Goal: Information Seeking & Learning: Learn about a topic

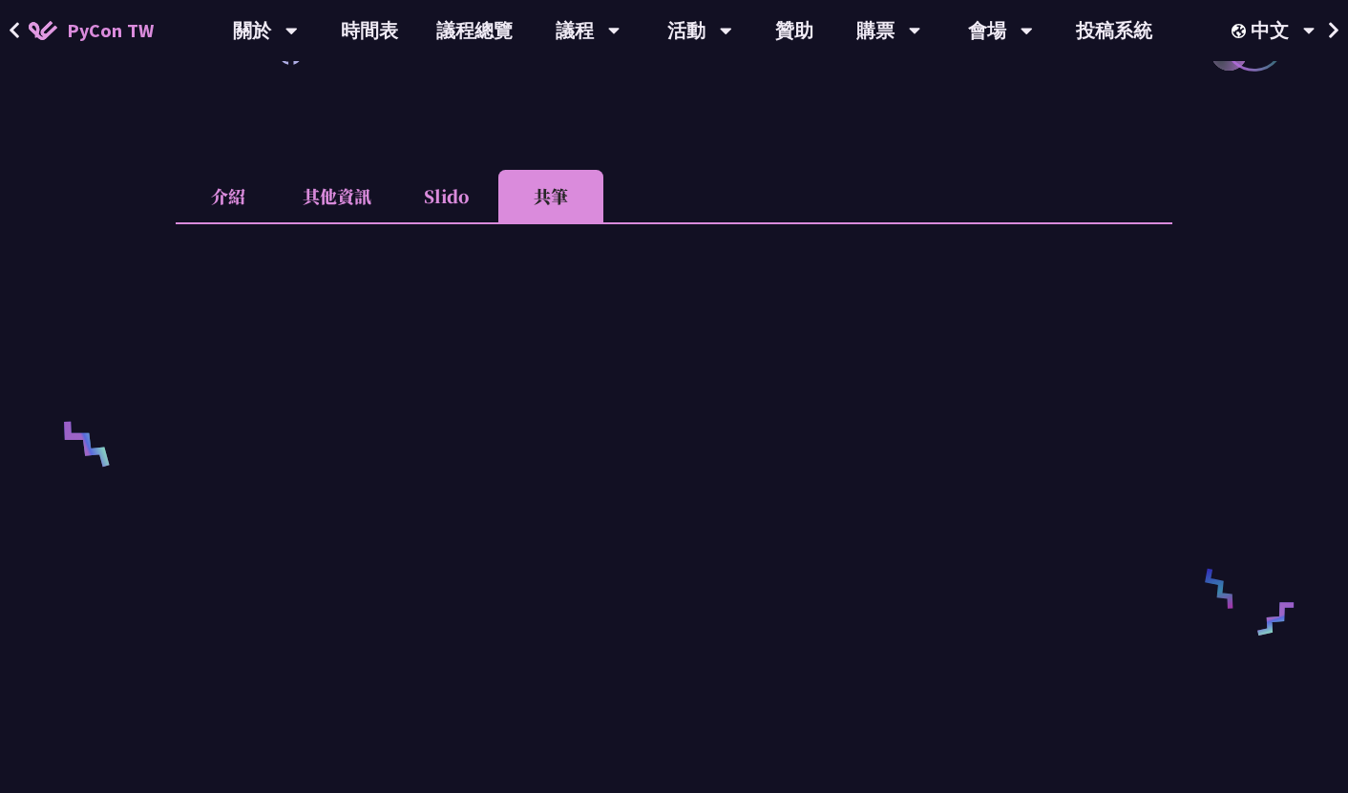
click at [234, 163] on div "An Introduction to the GIL for Python Beginners: Disabling It in Python 3.13 an…" at bounding box center [674, 602] width 997 height 2029
click at [231, 188] on li "介紹" at bounding box center [228, 196] width 105 height 53
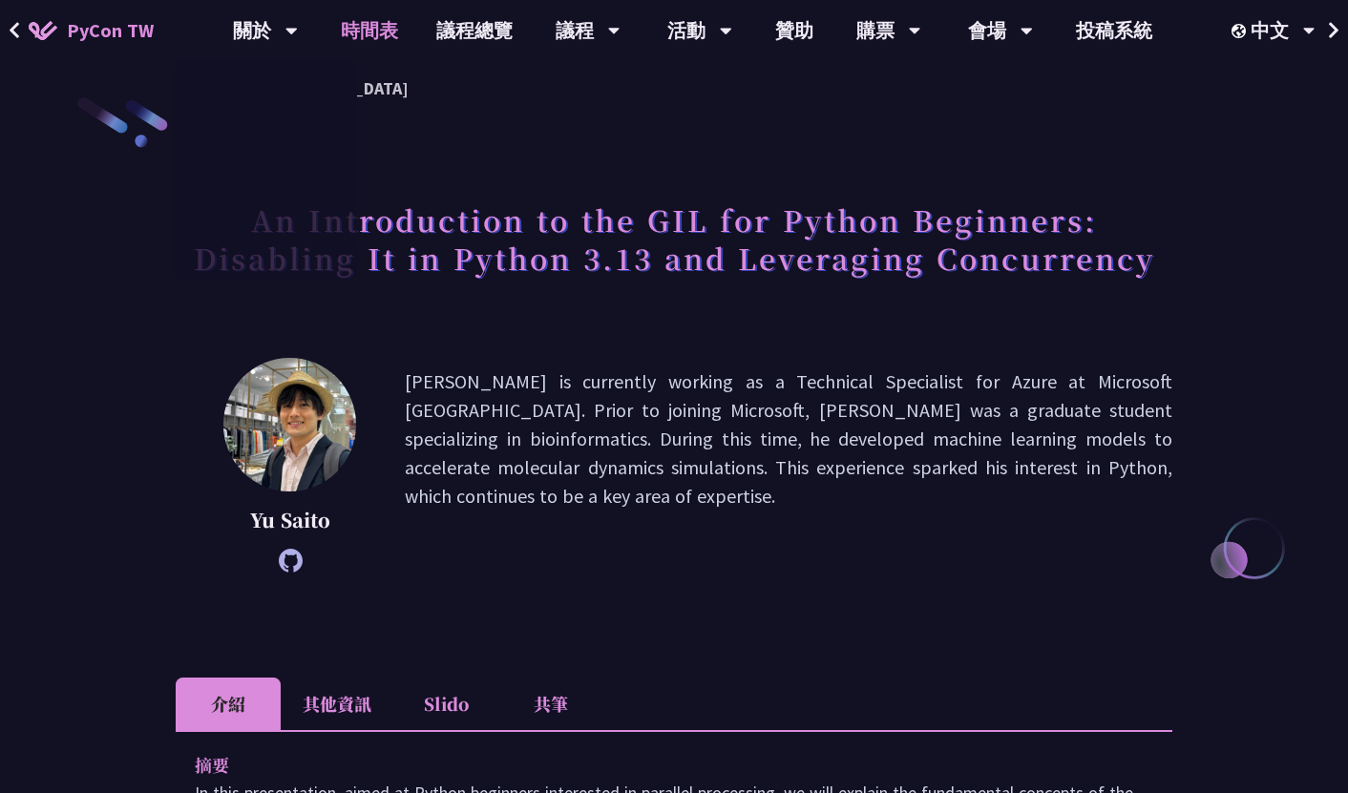
click at [362, 17] on link "時間表" at bounding box center [369, 30] width 95 height 61
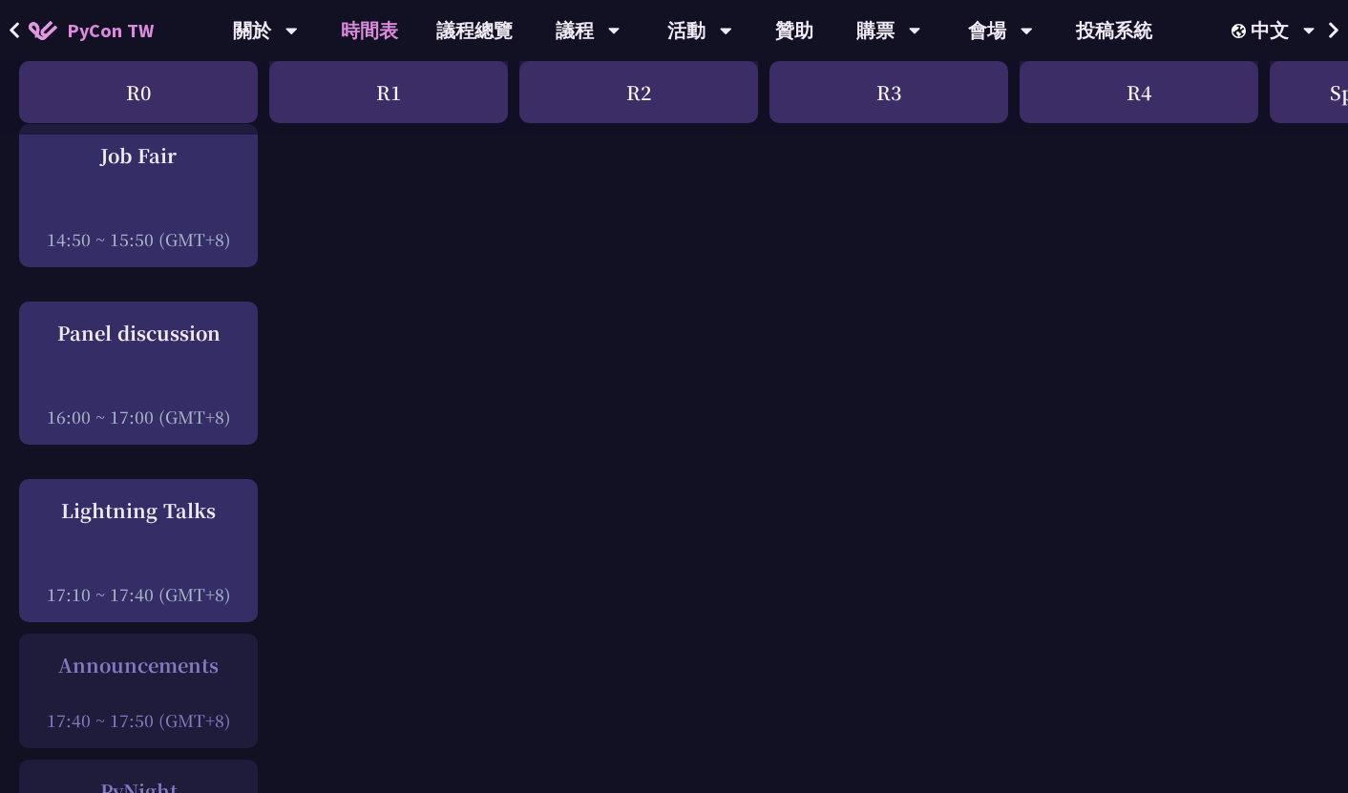
scroll to position [2252, 0]
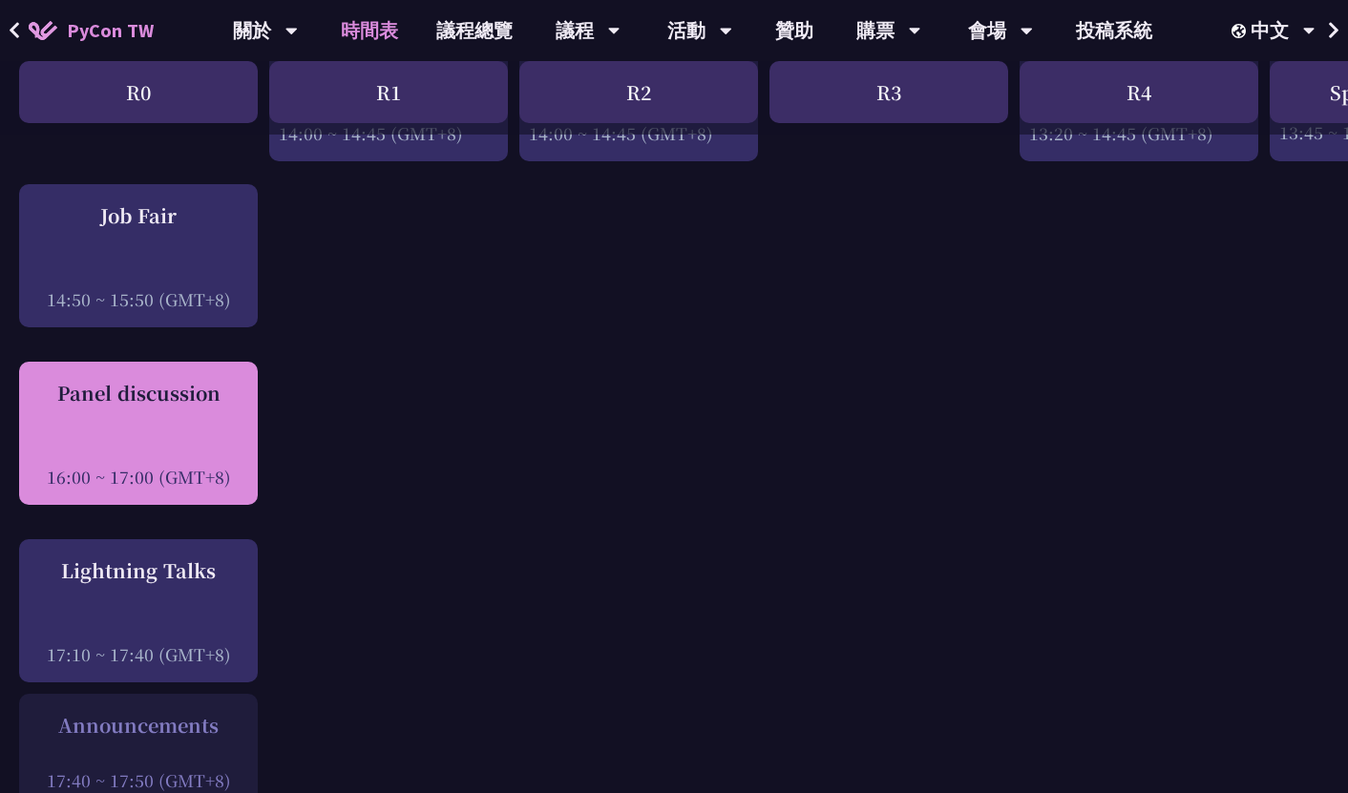
click at [180, 436] on div at bounding box center [139, 450] width 220 height 29
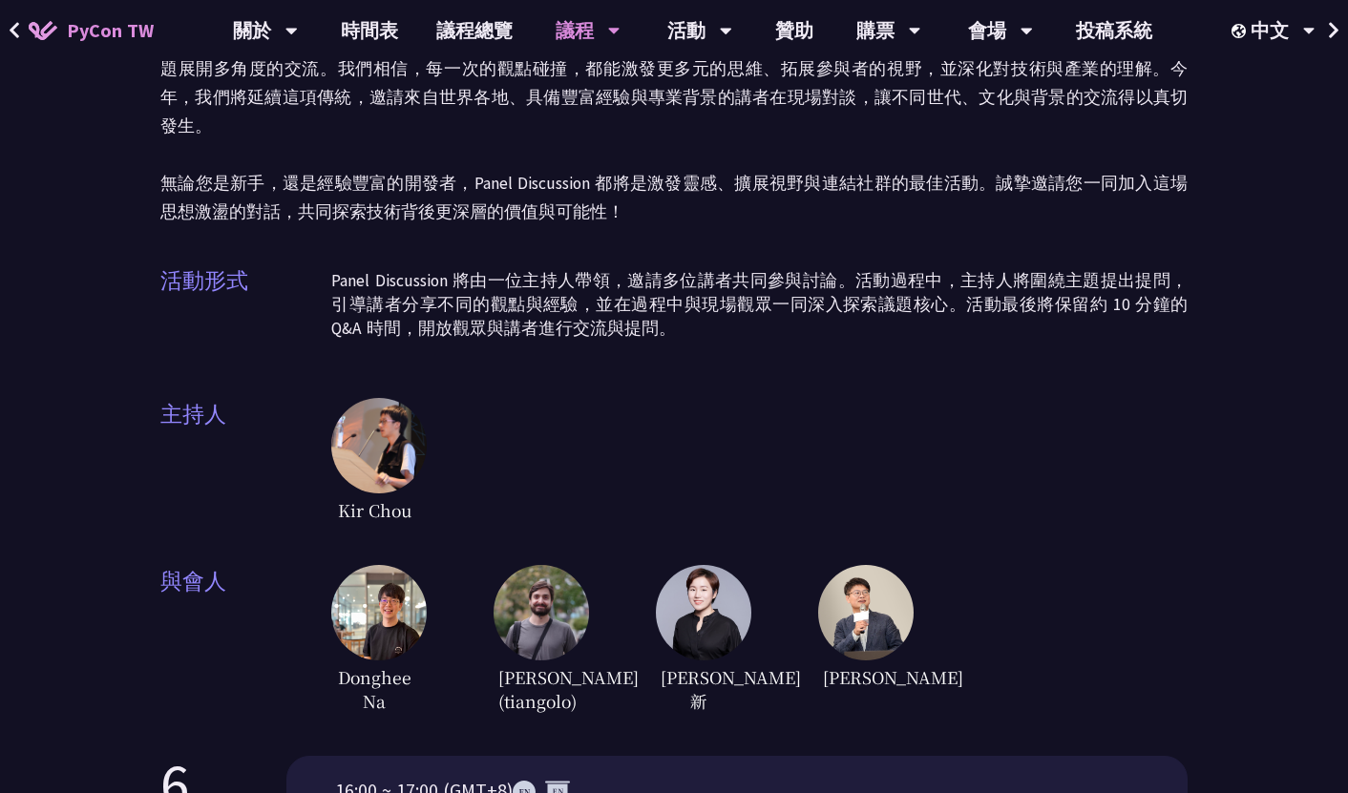
scroll to position [256, 0]
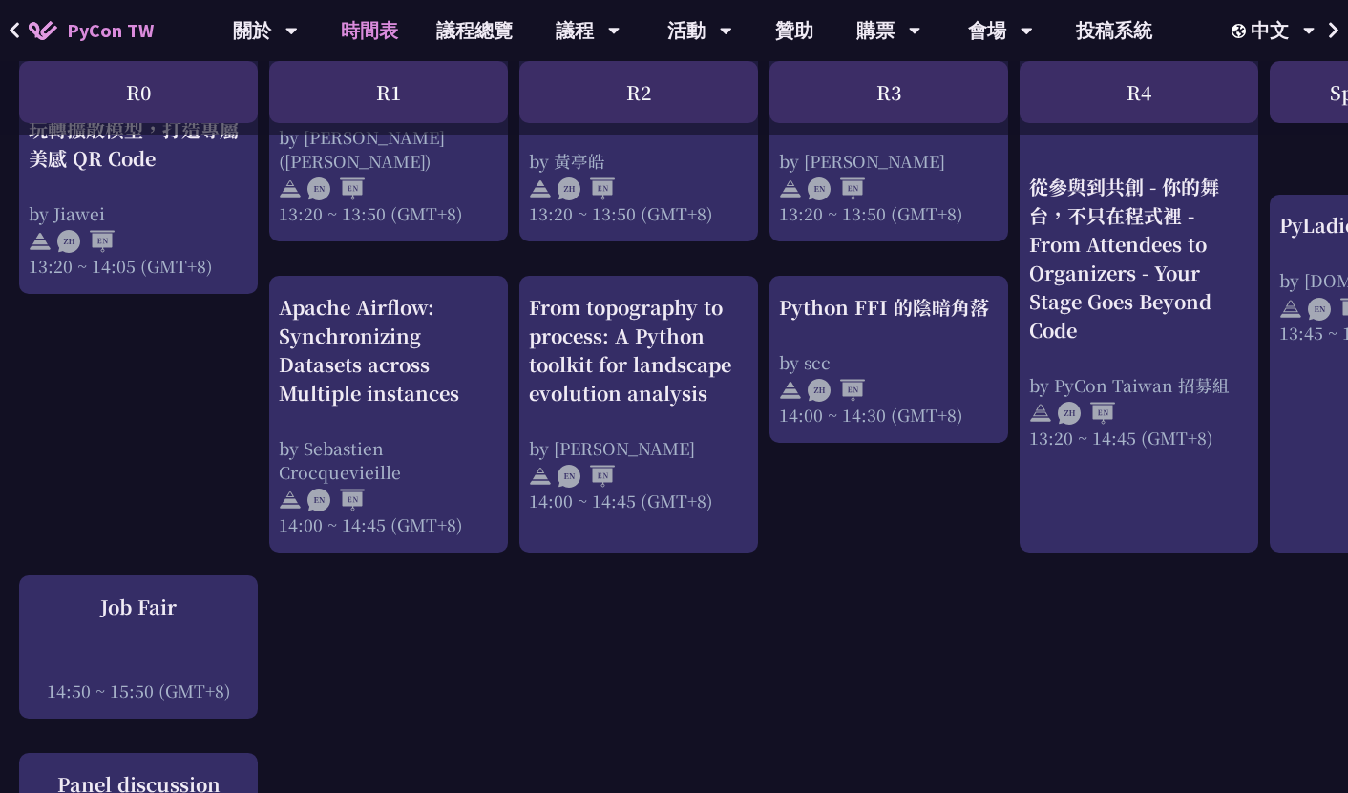
scroll to position [1788, 0]
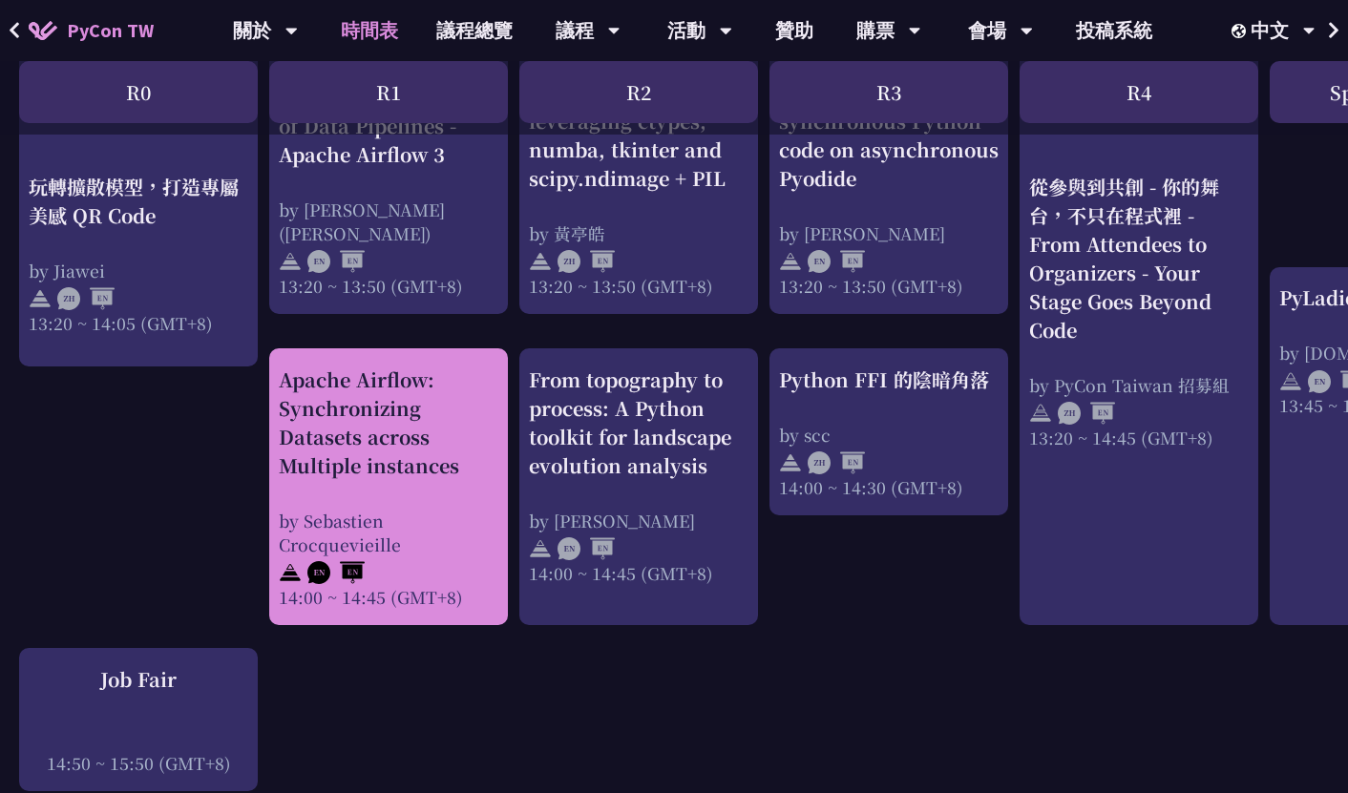
click at [439, 412] on div "Apache Airflow: Synchronizing Datasets across Multiple instances" at bounding box center [389, 423] width 220 height 115
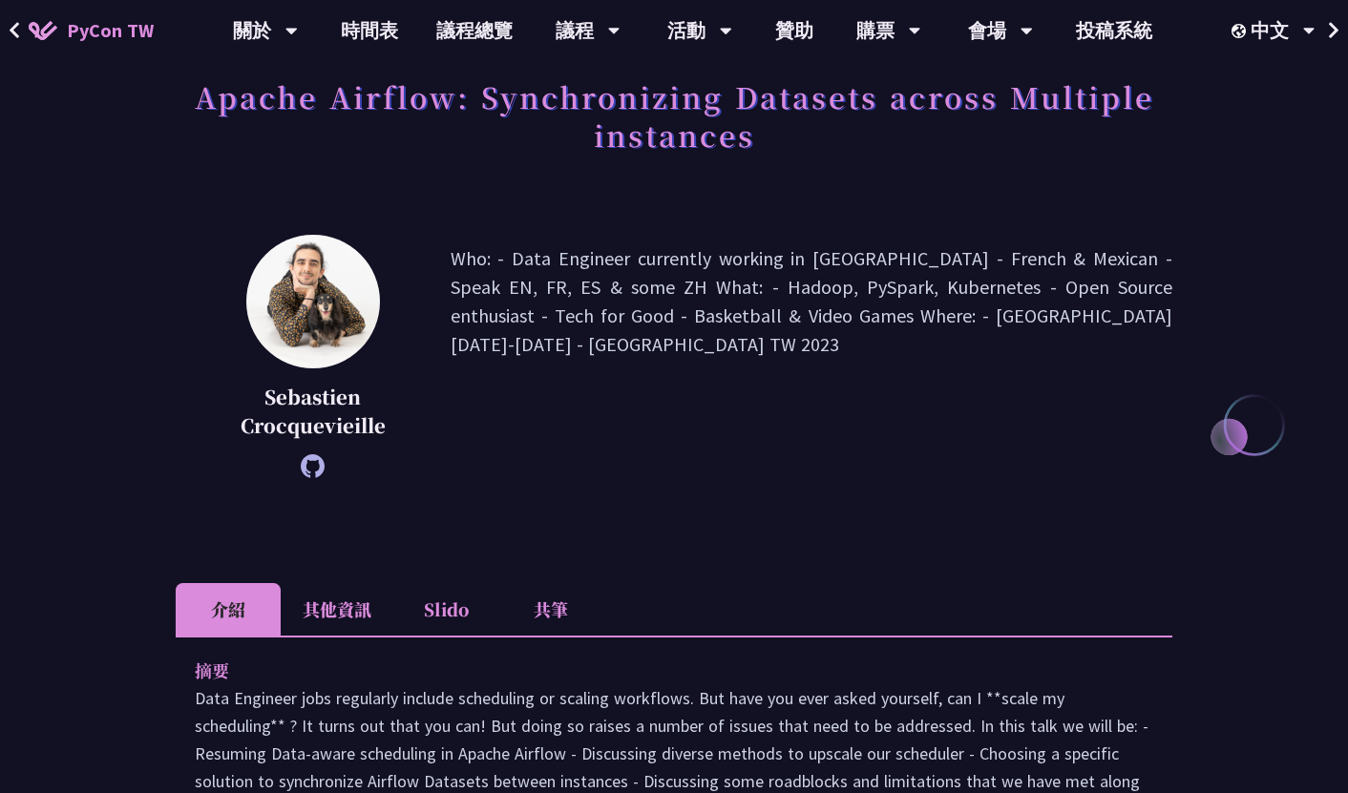
scroll to position [149, 0]
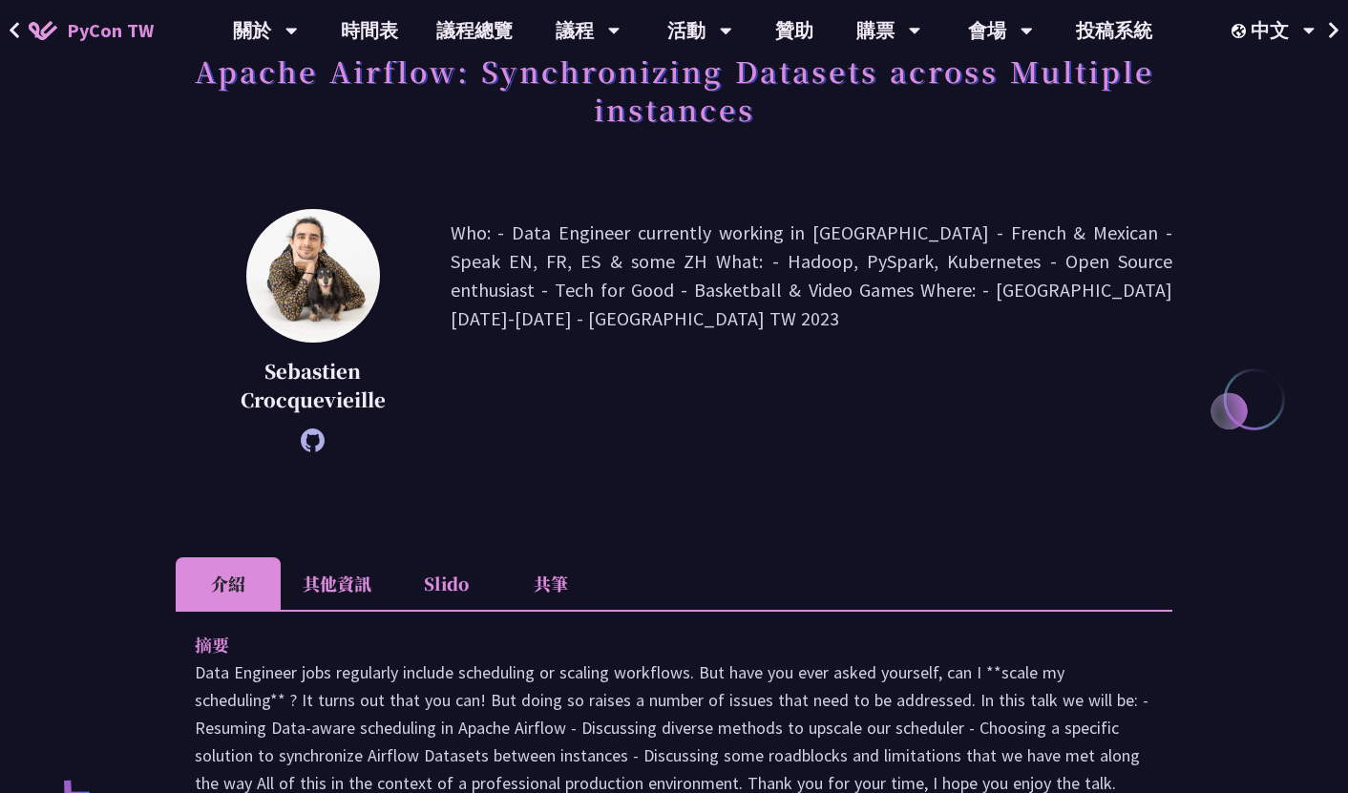
click at [316, 448] on icon at bounding box center [313, 441] width 24 height 24
